Goal: Task Accomplishment & Management: Use online tool/utility

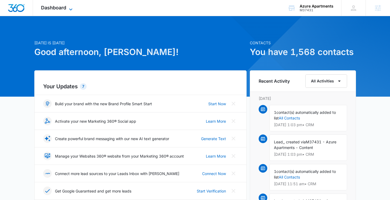
click at [53, 9] on span "Dashboard" at bounding box center [53, 8] width 25 height 6
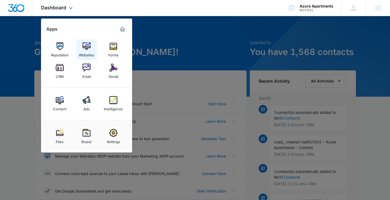
click at [92, 44] on link "Websites" at bounding box center [86, 49] width 20 height 20
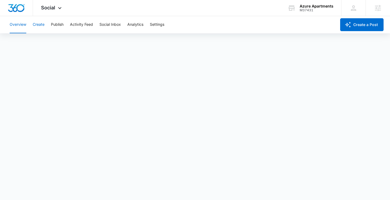
click at [36, 24] on button "Create" at bounding box center [39, 24] width 12 height 17
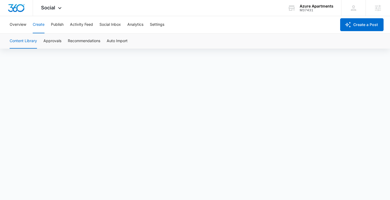
scroll to position [4, 0]
click at [53, 23] on button "Publish" at bounding box center [57, 24] width 13 height 17
